Goal: Information Seeking & Learning: Learn about a topic

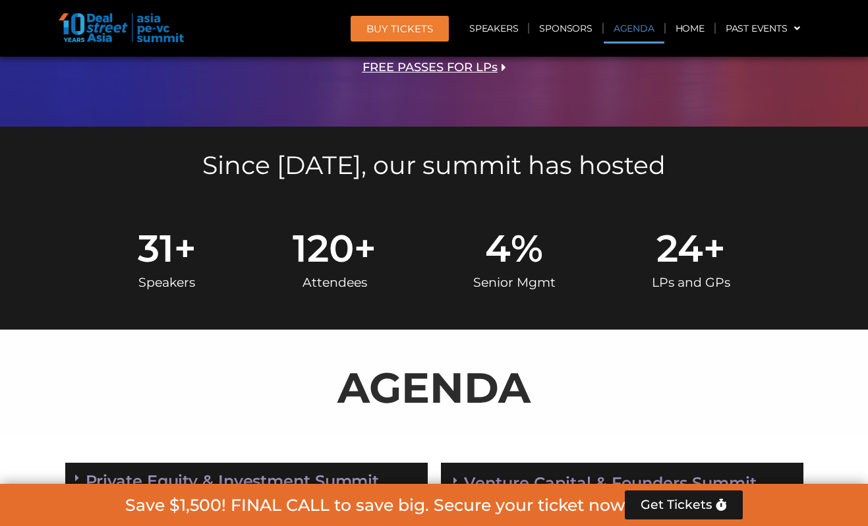
scroll to position [627, 0]
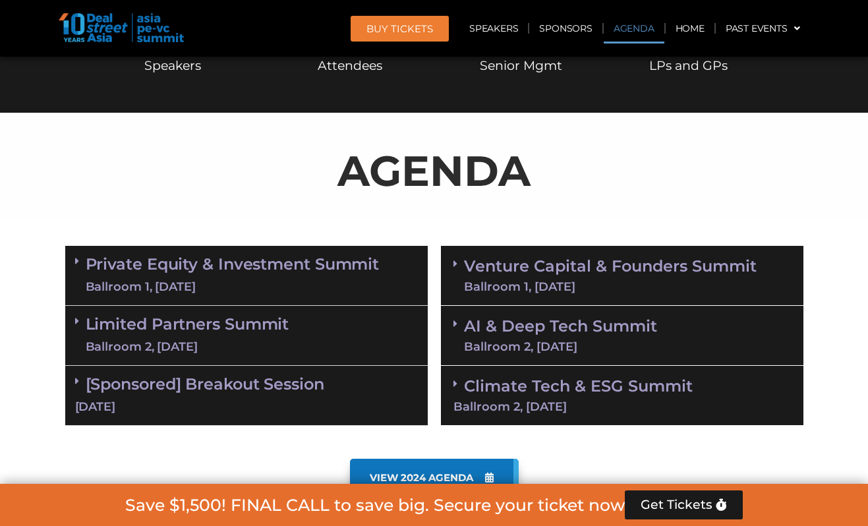
click at [0, 0] on div "Subscribe to Our Newsletter 🔥 Be the FIRST to know 🔥 Get the latest Agenda Upda…" at bounding box center [0, 0] width 0 height 0
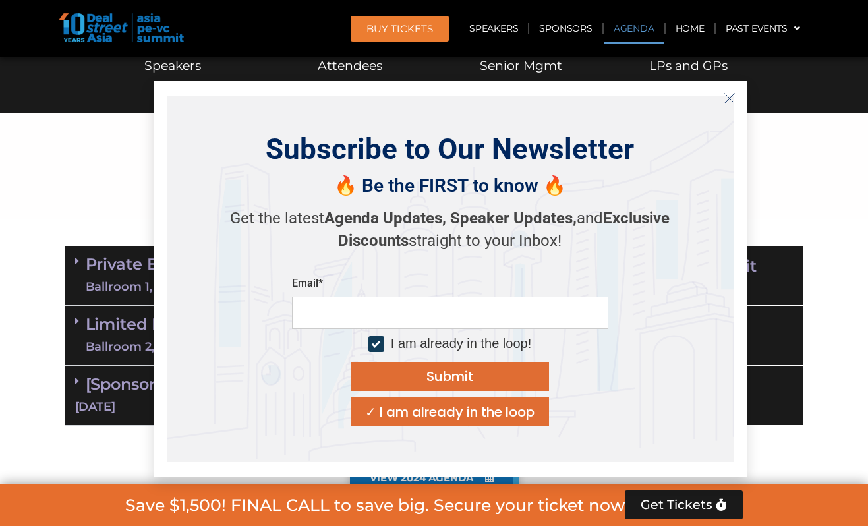
click at [726, 103] on icon "Close" at bounding box center [729, 98] width 12 height 12
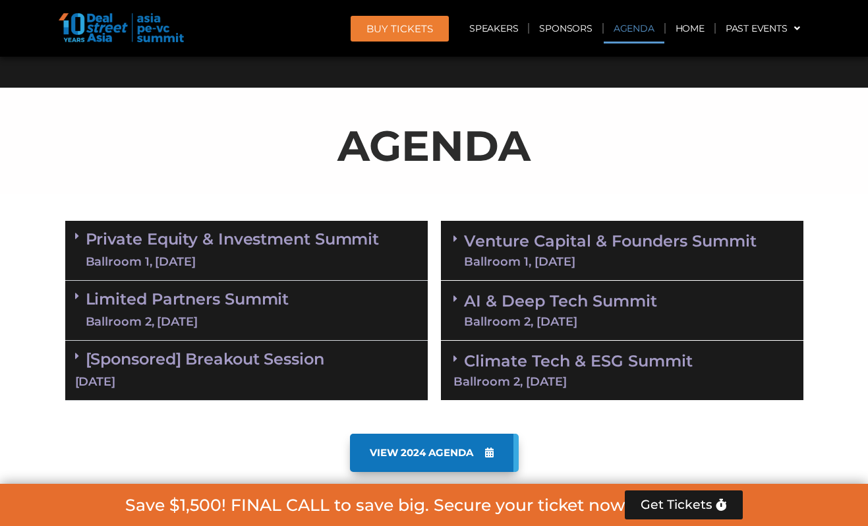
click at [334, 248] on link "Private Equity & Investment Summit Ballroom 1, [DATE]" at bounding box center [233, 251] width 294 height 40
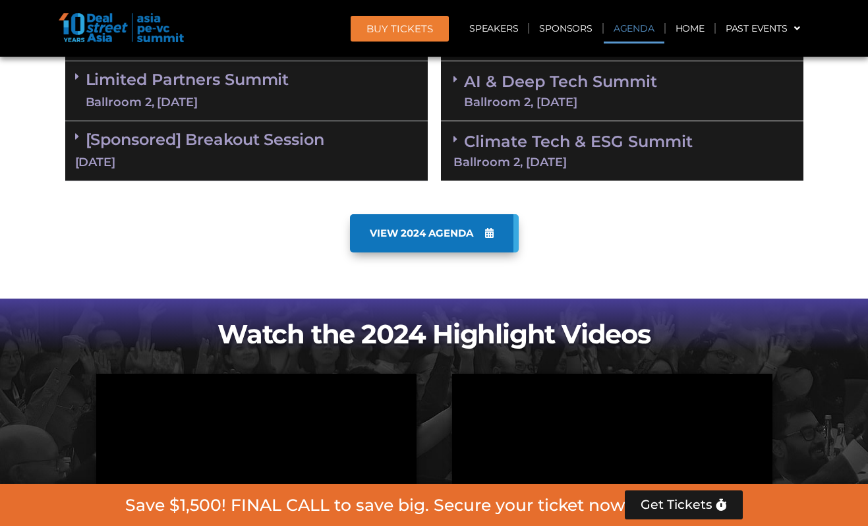
scroll to position [598, 0]
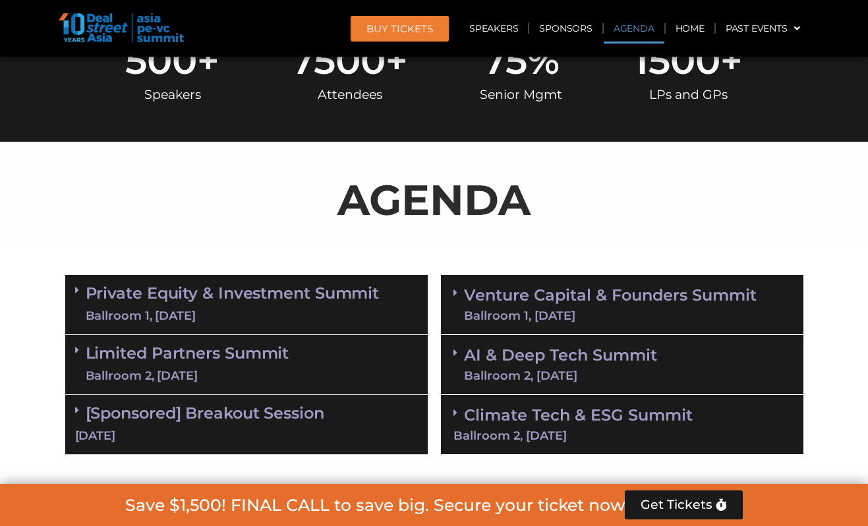
click at [238, 302] on link "Private Equity & Investment Summit Ballroom 1, [DATE]" at bounding box center [233, 305] width 294 height 40
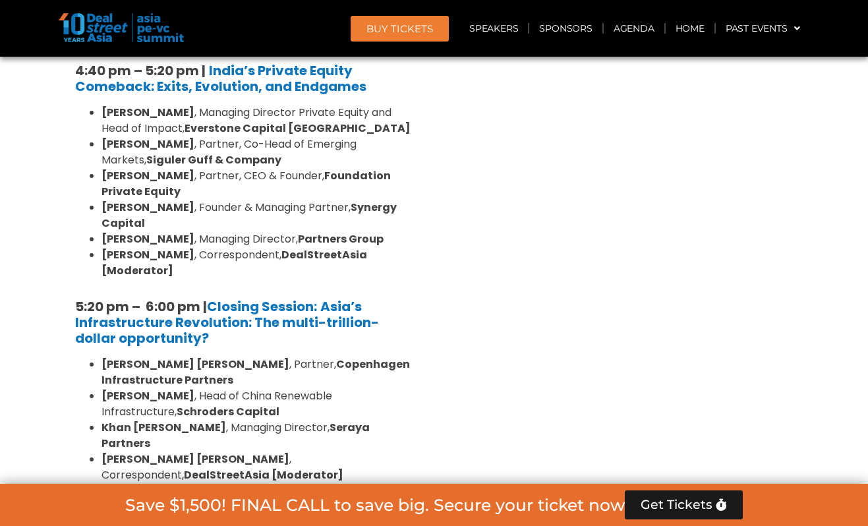
click at [234, 514] on link "Limited Partners [GEOGRAPHIC_DATA] 2, [DATE]" at bounding box center [188, 534] width 204 height 40
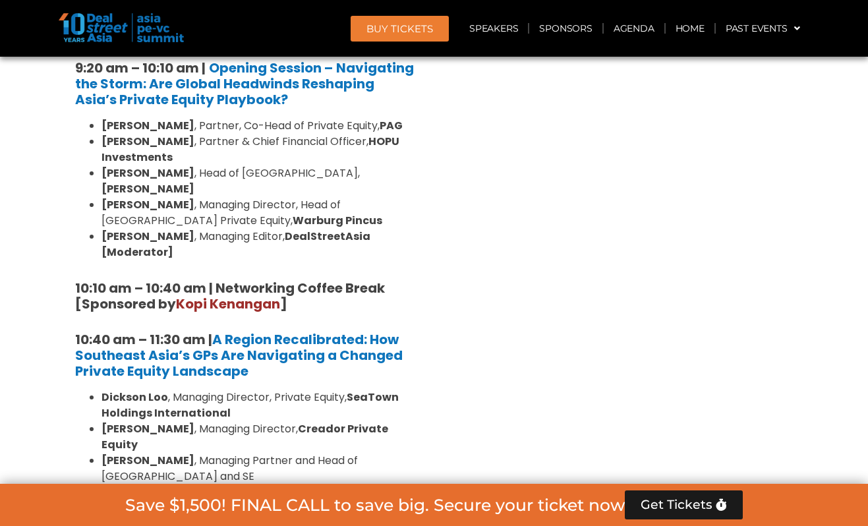
scroll to position [1090, 0]
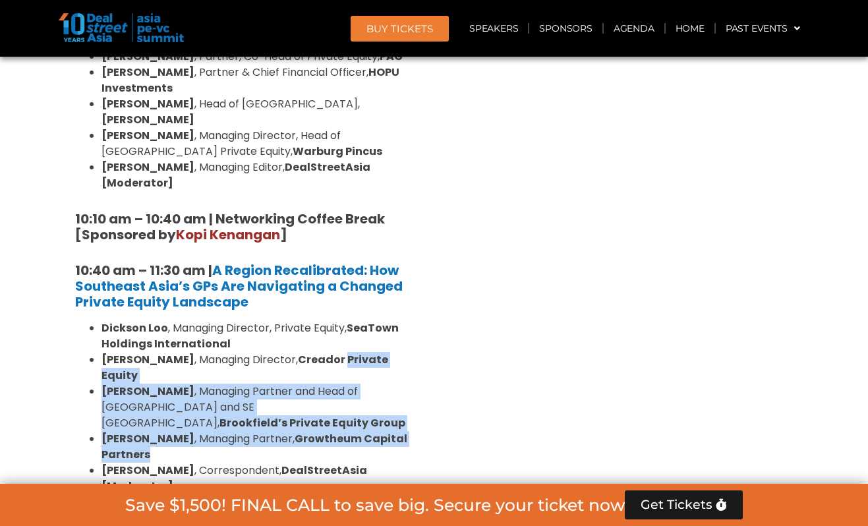
drag, startPoint x: 345, startPoint y: 329, endPoint x: 354, endPoint y: 399, distance: 69.7
click at [354, 399] on ul "Dickson Loo , Managing Director, Private Equity, SeaTown Holdings International…" at bounding box center [246, 407] width 343 height 174
click at [354, 431] on li "Amit Kunal , Managing Partner, Growtheum Capital Partners" at bounding box center [259, 447] width 316 height 32
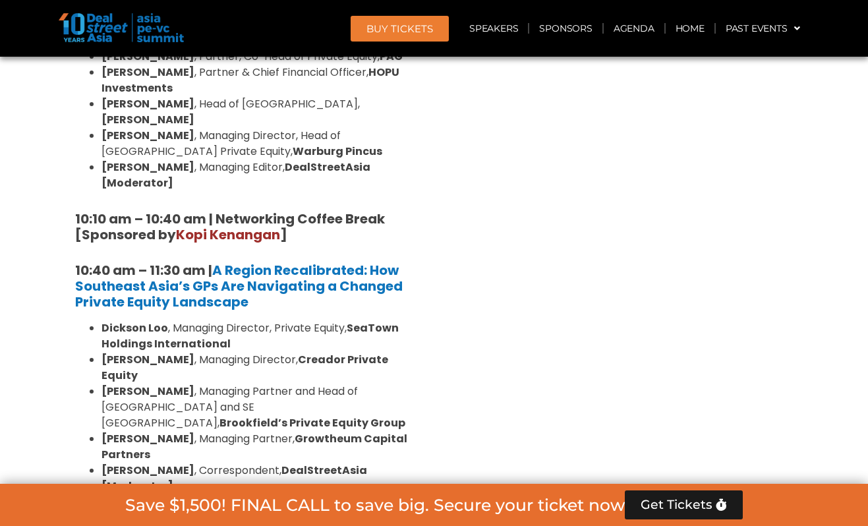
click at [354, 431] on li "Amit Kunal , Managing Partner, Growtheum Capital Partners" at bounding box center [259, 447] width 316 height 32
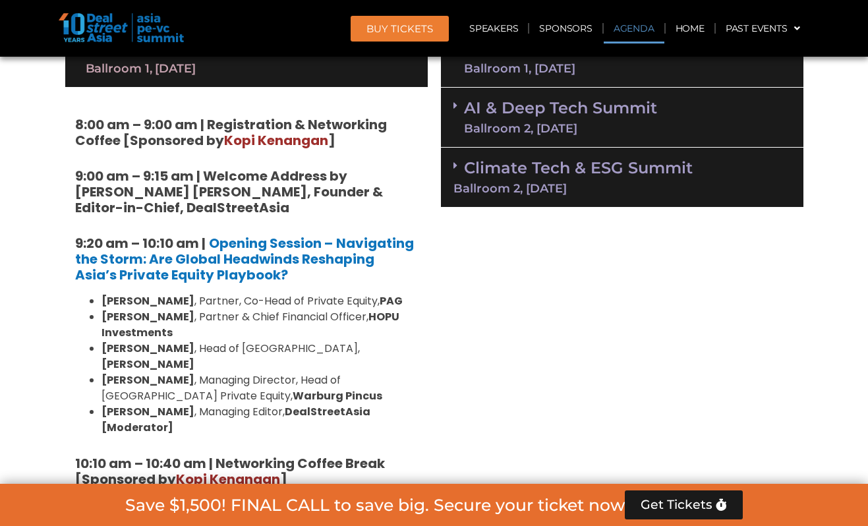
scroll to position [846, 0]
click at [284, 322] on li "Huanan Yang , Partner & Chief Financial Officer, HOPU Investments" at bounding box center [259, 324] width 316 height 32
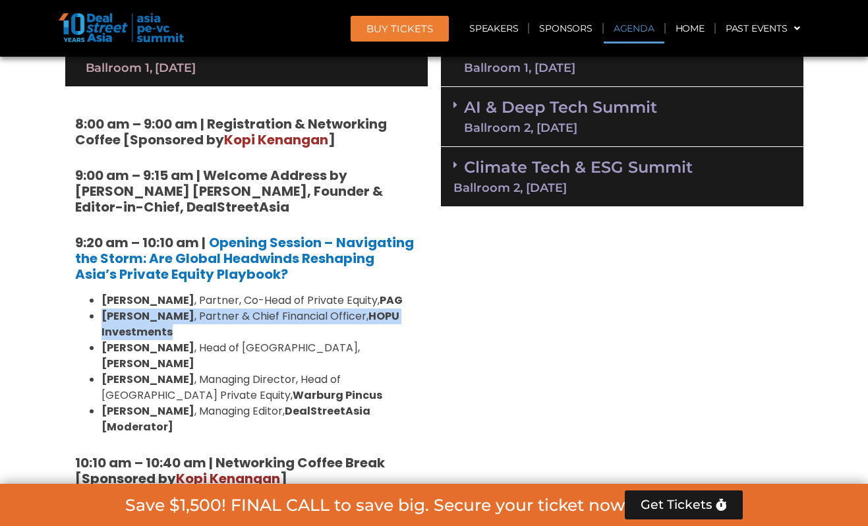
click at [284, 322] on li "Huanan Yang , Partner & Chief Financial Officer, HOPU Investments" at bounding box center [259, 324] width 316 height 32
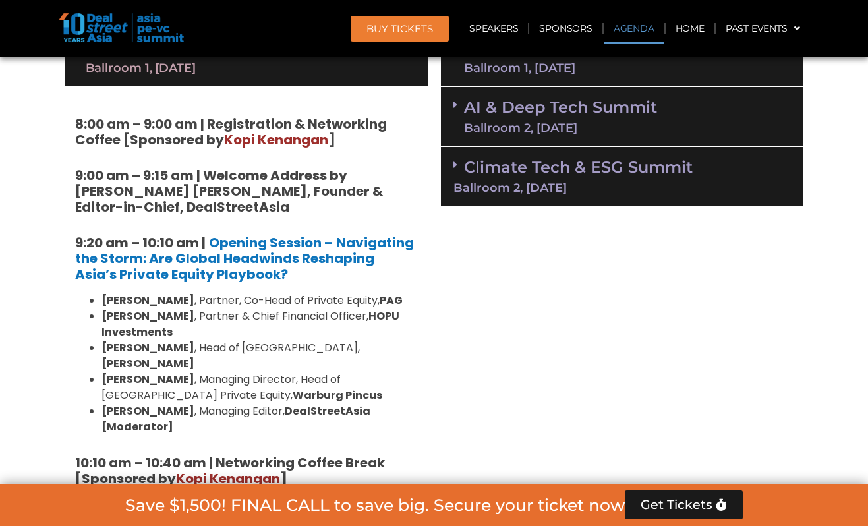
click at [79, 292] on ul "Nikhil Srivastava , Partner, Co-Head of Private Equity, PAG Huanan Yang , Partn…" at bounding box center [246, 363] width 343 height 142
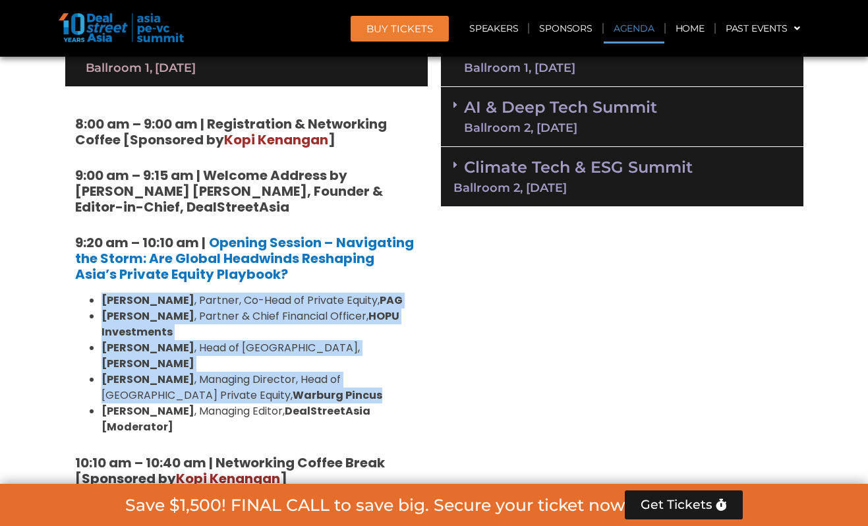
drag, startPoint x: 79, startPoint y: 292, endPoint x: 335, endPoint y: 373, distance: 268.1
click at [335, 373] on ul "Nikhil Srivastava , Partner, Co-Head of Private Equity, PAG Huanan Yang , Partn…" at bounding box center [246, 363] width 343 height 142
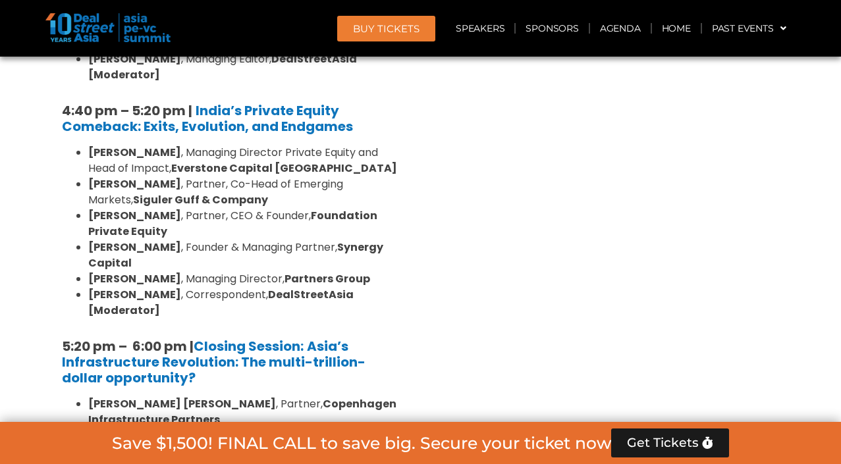
scroll to position [2375, 0]
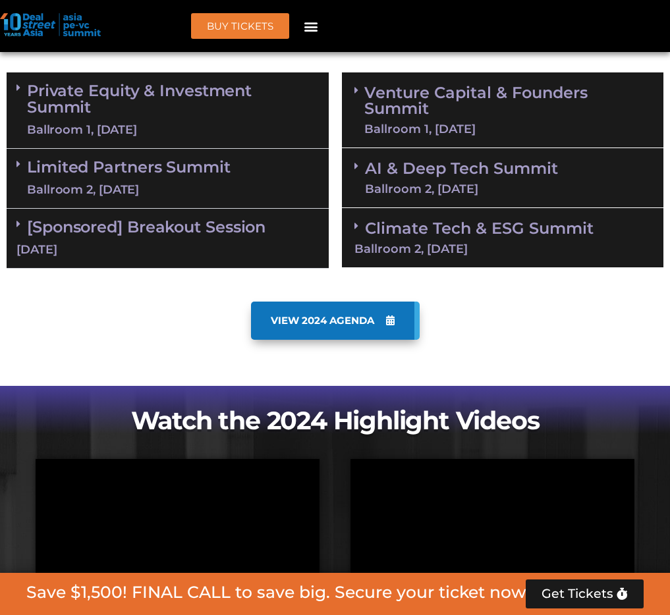
scroll to position [593, 0]
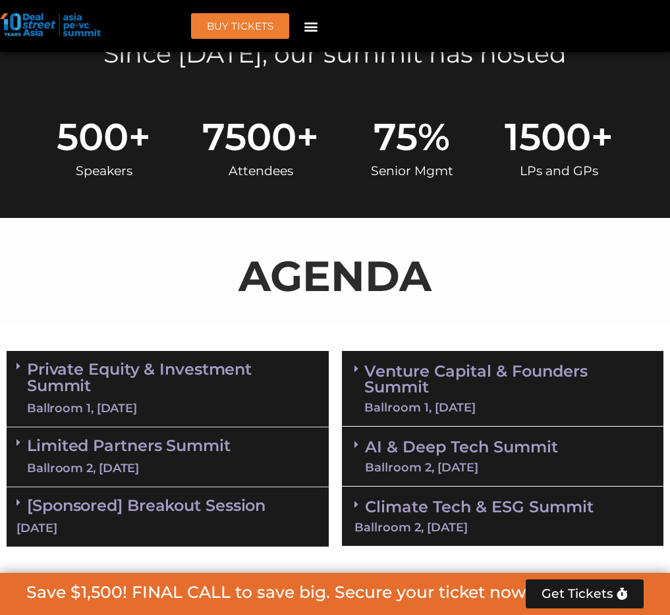
click at [155, 437] on link "Limited Partners [GEOGRAPHIC_DATA] 2, [DATE]" at bounding box center [129, 457] width 204 height 40
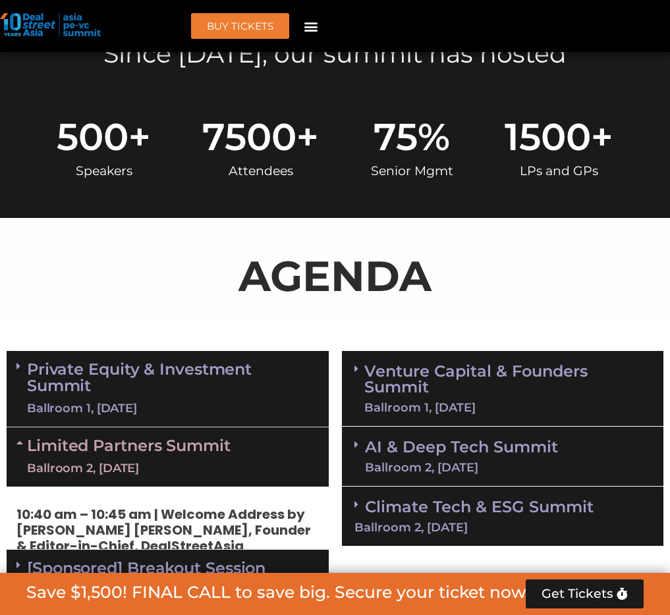
click at [156, 400] on div "Ballroom 1, [DATE]" at bounding box center [173, 408] width 292 height 16
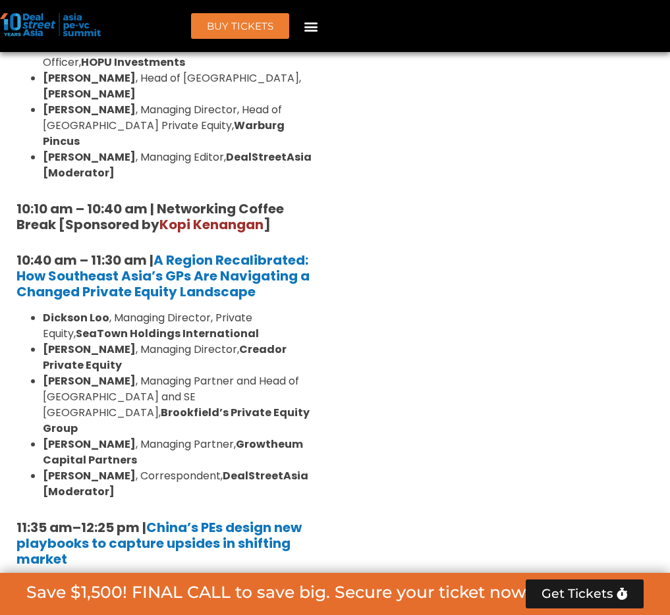
scroll to position [1528, 0]
